Goal: Find specific page/section: Find specific page/section

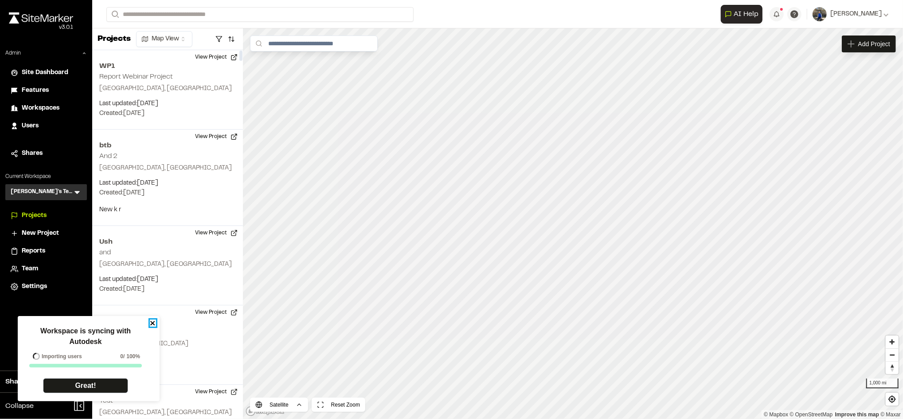
click at [152, 320] on icon "close" at bounding box center [153, 322] width 6 height 7
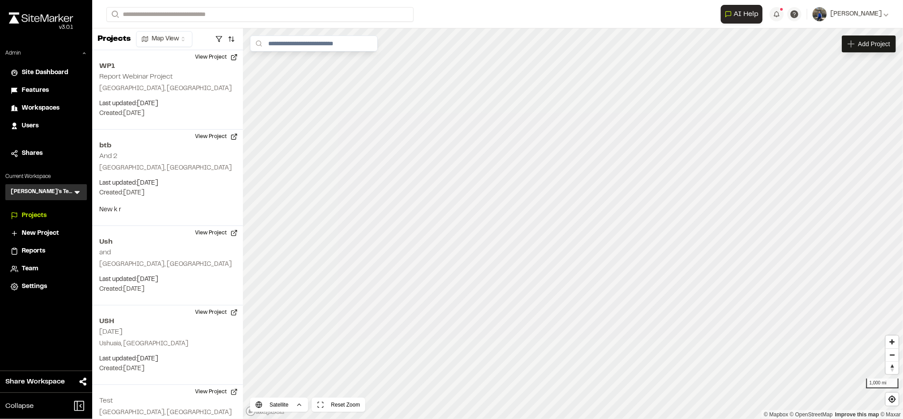
click at [74, 189] on icon at bounding box center [77, 192] width 9 height 9
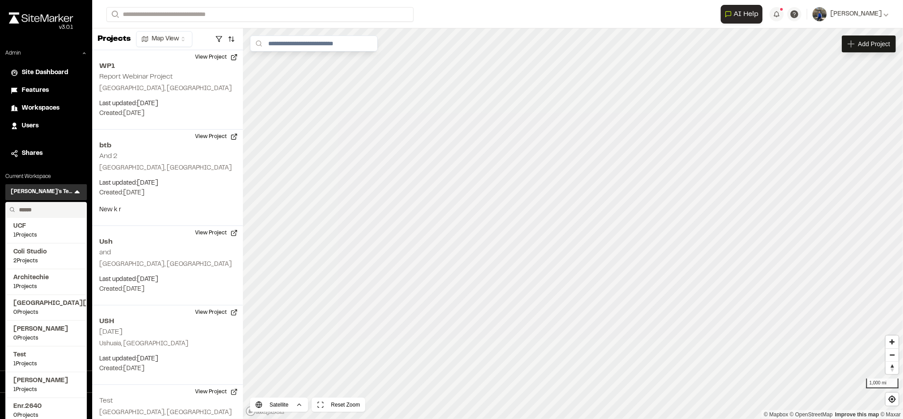
click at [62, 205] on input "text" at bounding box center [49, 209] width 67 height 15
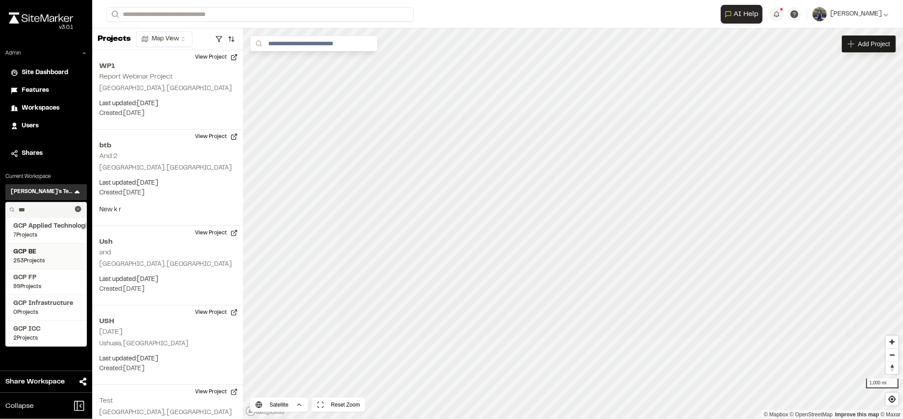
type input "***"
click at [30, 257] on span "253 Projects" at bounding box center [46, 261] width 66 height 8
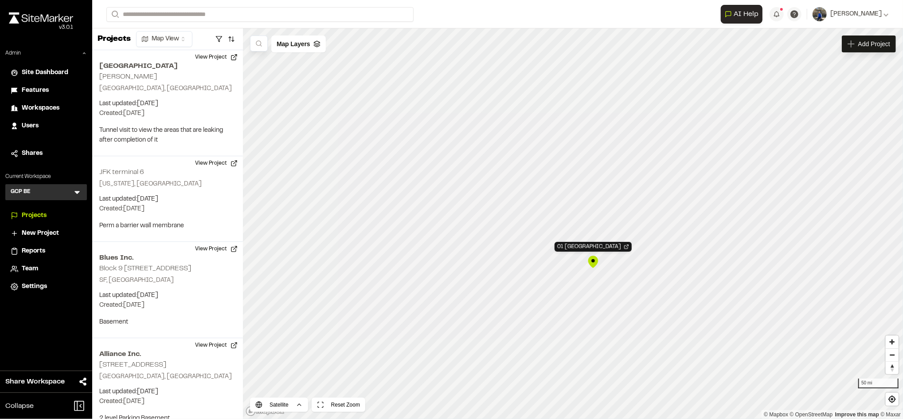
click at [591, 260] on div "01 Buffalo Bills New Stadium" at bounding box center [593, 261] width 13 height 13
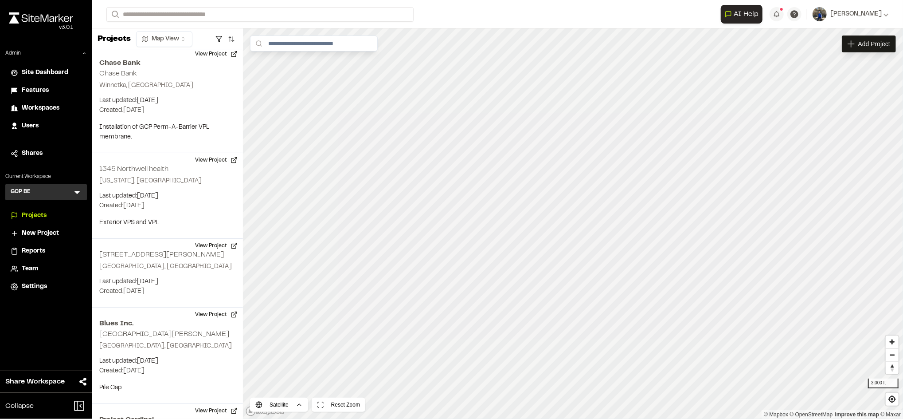
scroll to position [13383, 0]
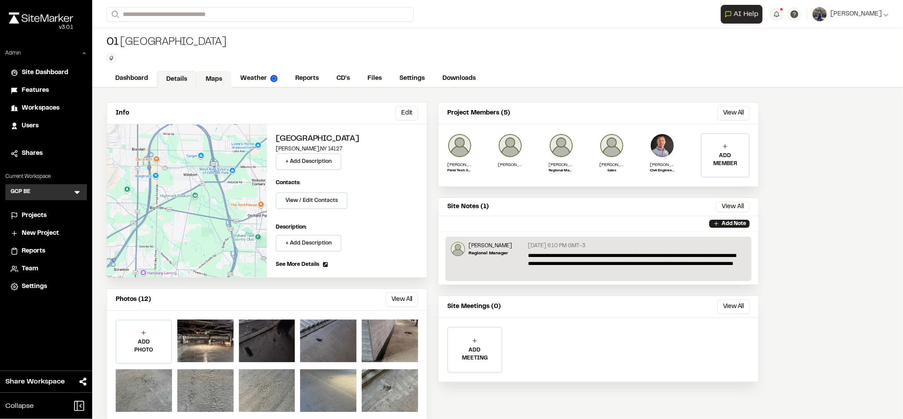
click at [220, 78] on link "Maps" at bounding box center [213, 79] width 35 height 17
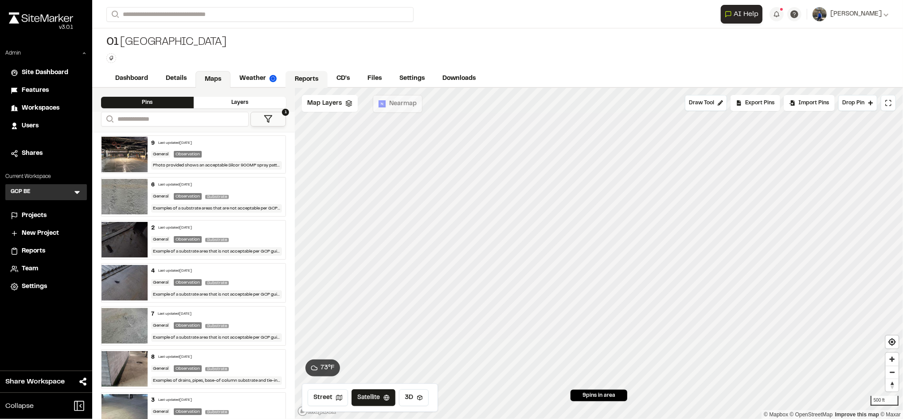
click at [304, 82] on link "Reports" at bounding box center [307, 79] width 42 height 17
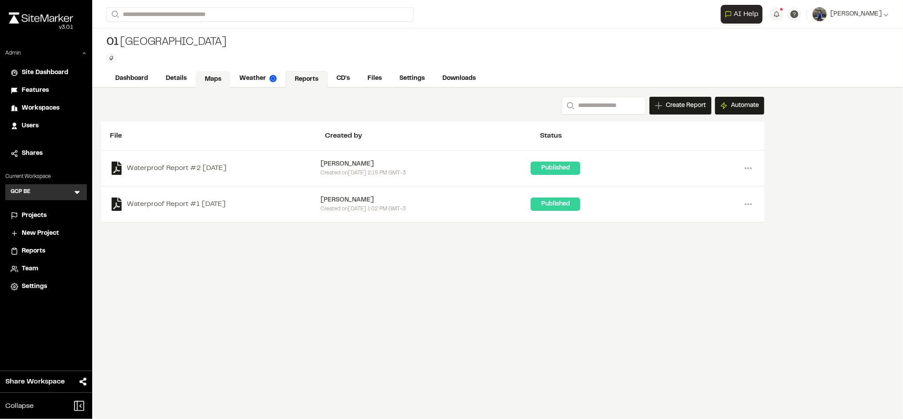
click at [226, 85] on link "Maps" at bounding box center [213, 79] width 35 height 17
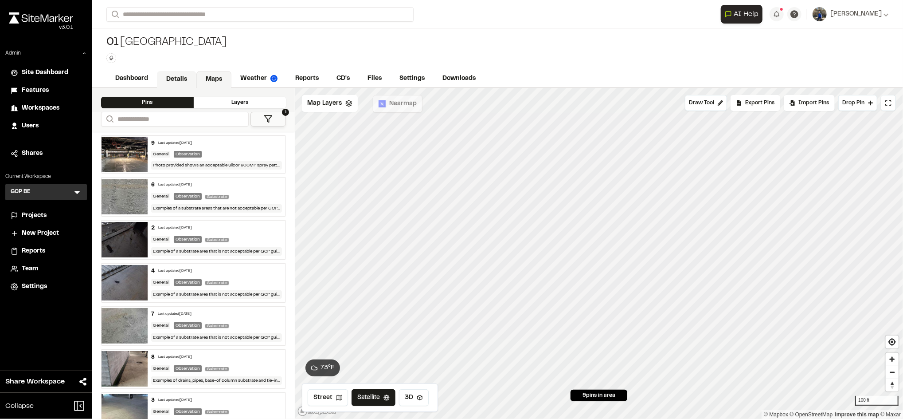
click at [176, 75] on link "Details" at bounding box center [176, 79] width 39 height 17
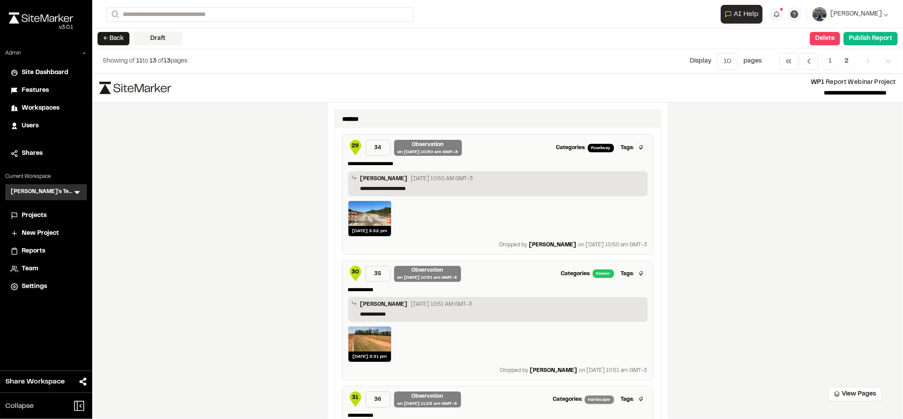
scroll to position [328, 0]
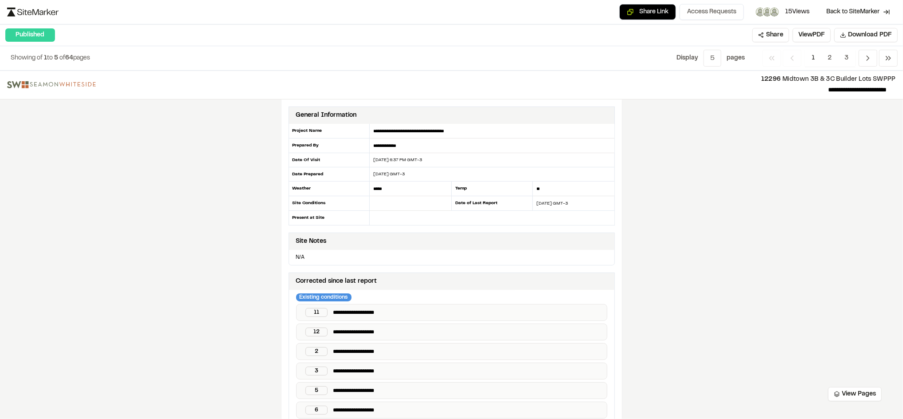
click at [853, 216] on div "**********" at bounding box center [451, 244] width 903 height 348
click at [795, 13] on span "15 Views" at bounding box center [797, 12] width 24 height 10
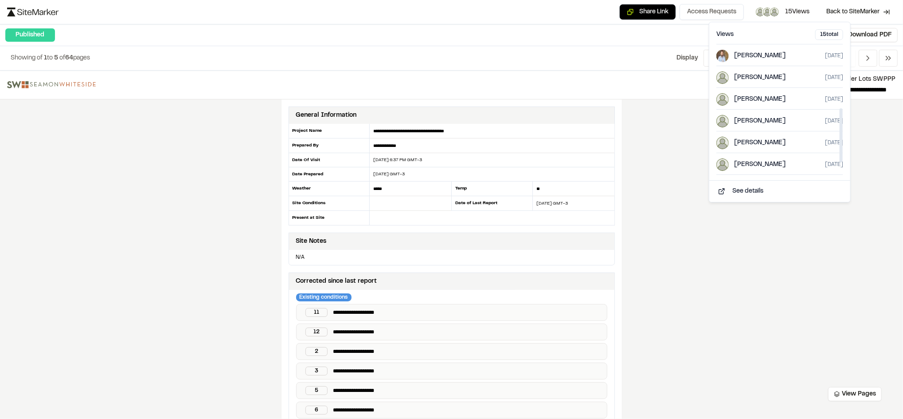
scroll to position [193, 0]
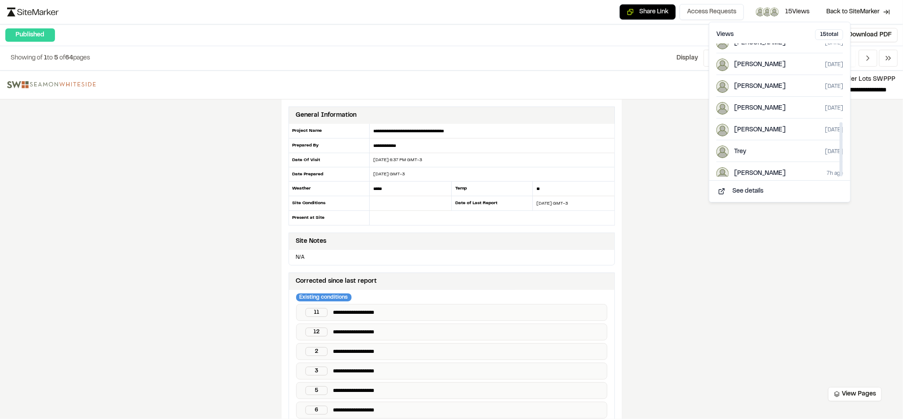
click at [767, 234] on div "**********" at bounding box center [451, 244] width 903 height 348
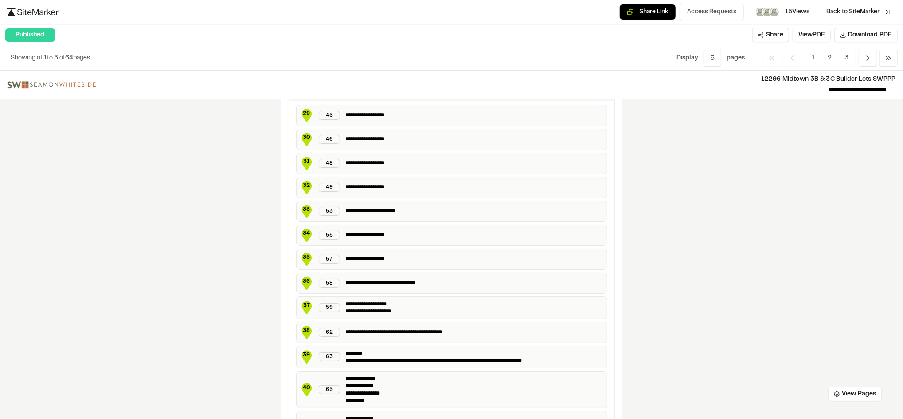
scroll to position [1555, 0]
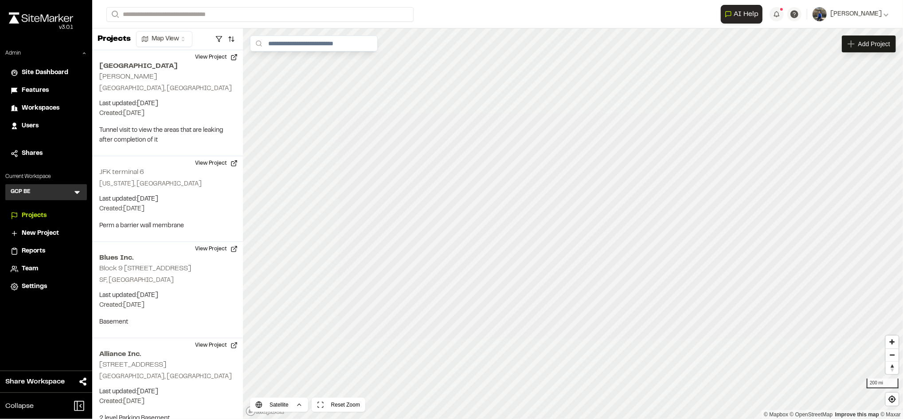
click at [77, 194] on icon at bounding box center [77, 192] width 9 height 9
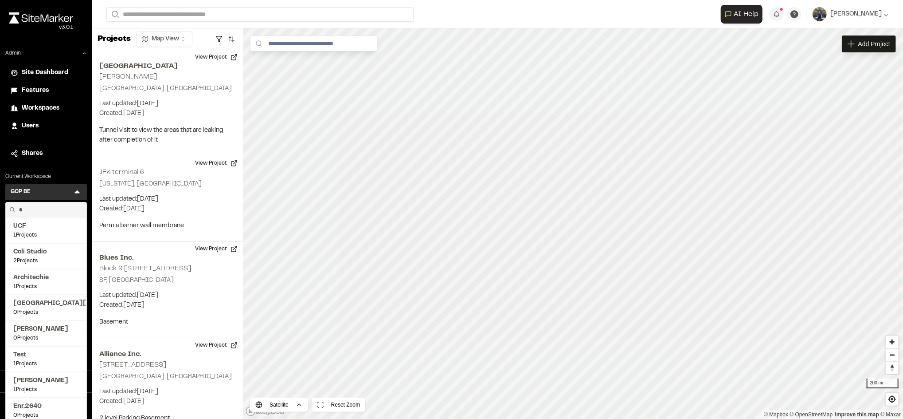
click at [65, 209] on input "*" at bounding box center [49, 209] width 67 height 15
type input "****"
click at [27, 316] on span "159 Projects" at bounding box center [46, 312] width 66 height 8
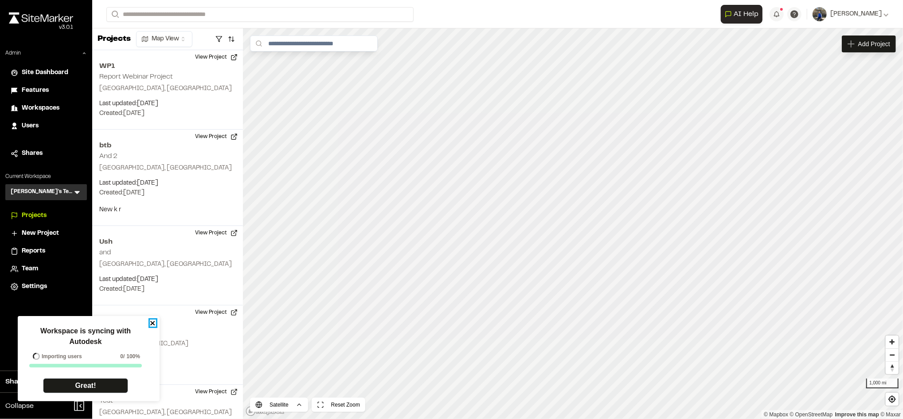
click at [152, 322] on icon "close" at bounding box center [152, 323] width 4 height 4
